Goal: Transaction & Acquisition: Purchase product/service

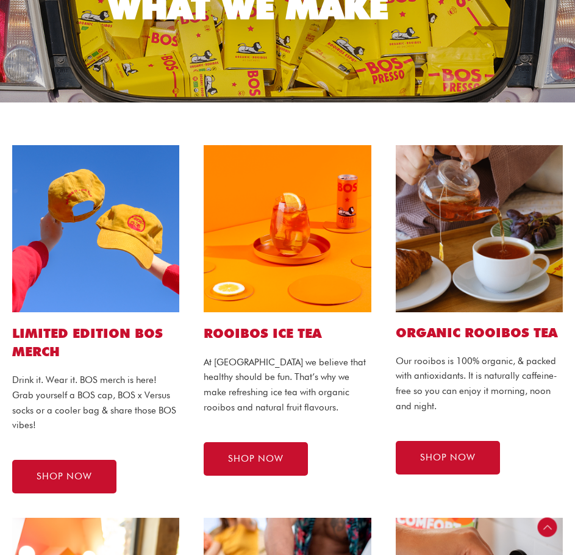
scroll to position [305, 0]
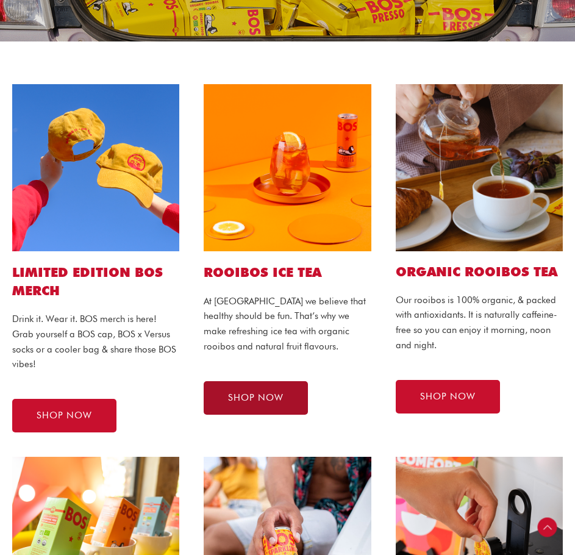
click at [254, 408] on link "SHOP NOW" at bounding box center [256, 398] width 104 height 34
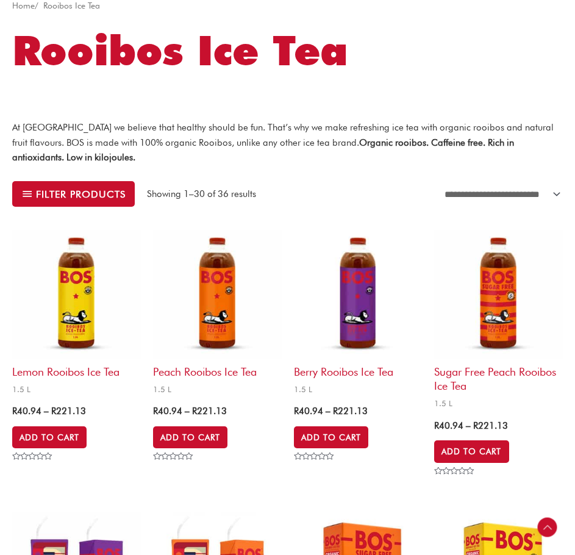
scroll to position [366, 0]
